Goal: Find specific page/section: Find specific page/section

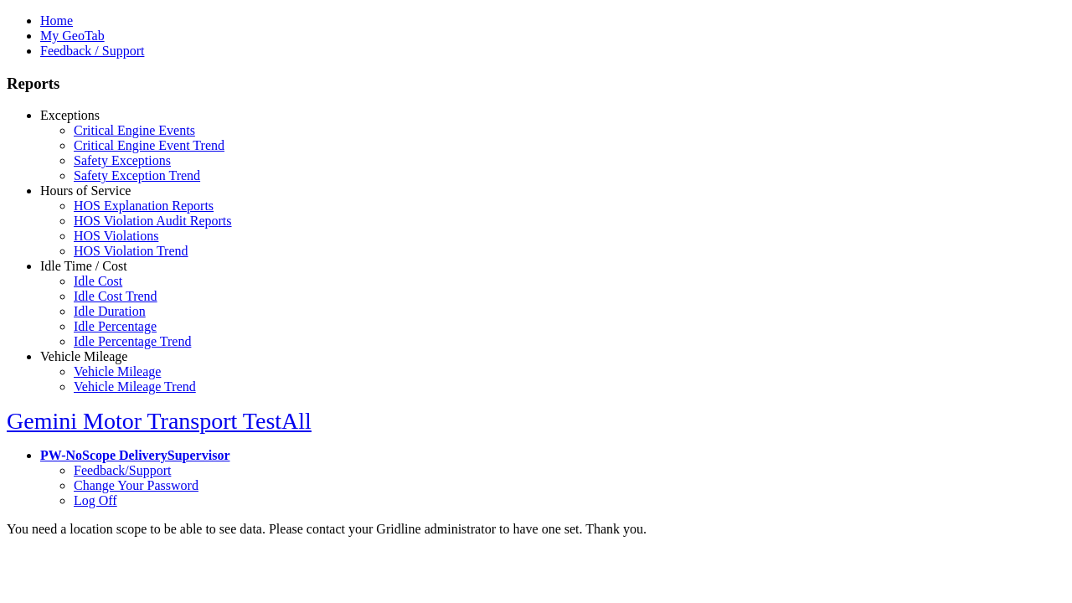
click at [96, 198] on link "Hours of Service" at bounding box center [85, 190] width 90 height 14
click at [109, 243] on link "HOS Violations" at bounding box center [116, 236] width 85 height 14
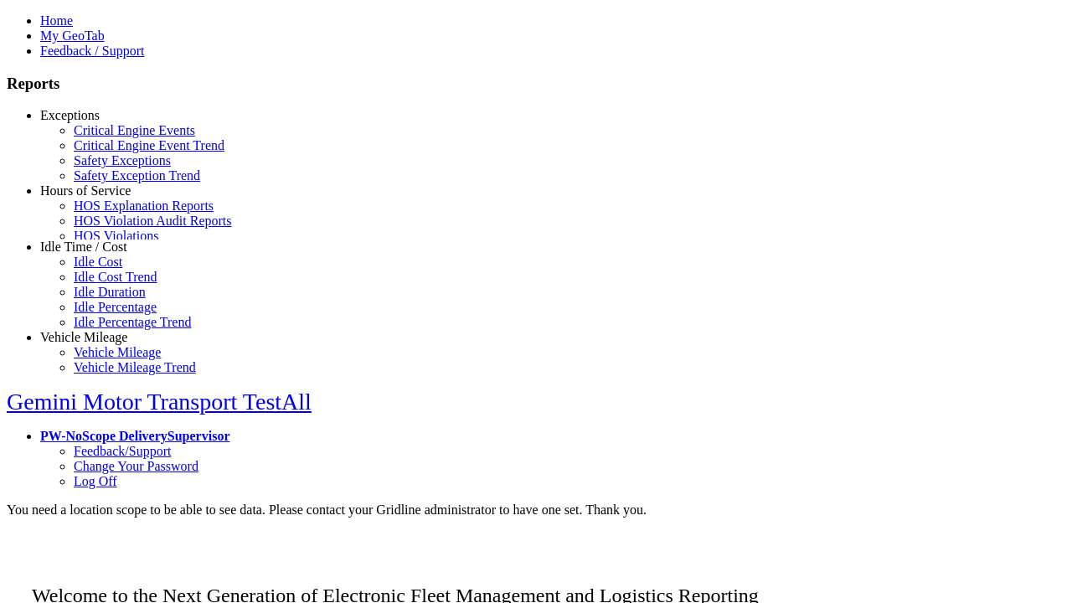
scroll to position [71, 0]
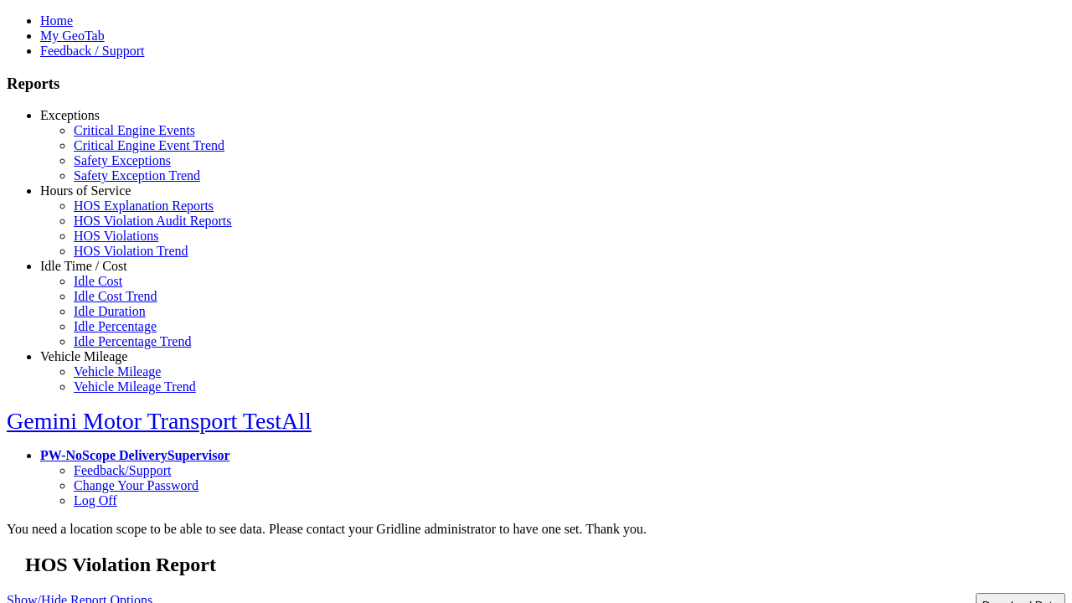
type input "**********"
